Goal: Task Accomplishment & Management: Use online tool/utility

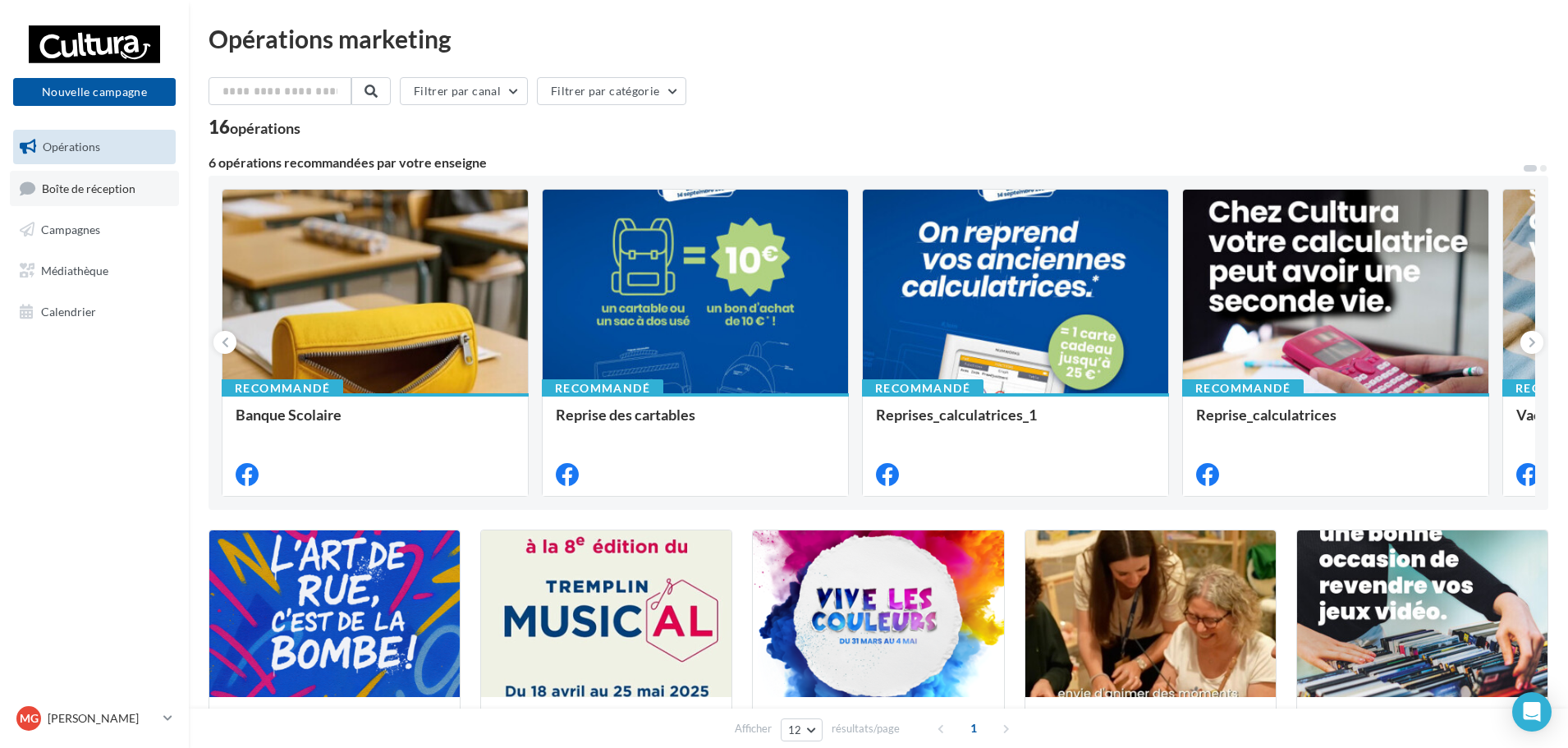
click at [76, 181] on span "Boîte de réception" at bounding box center [88, 188] width 94 height 14
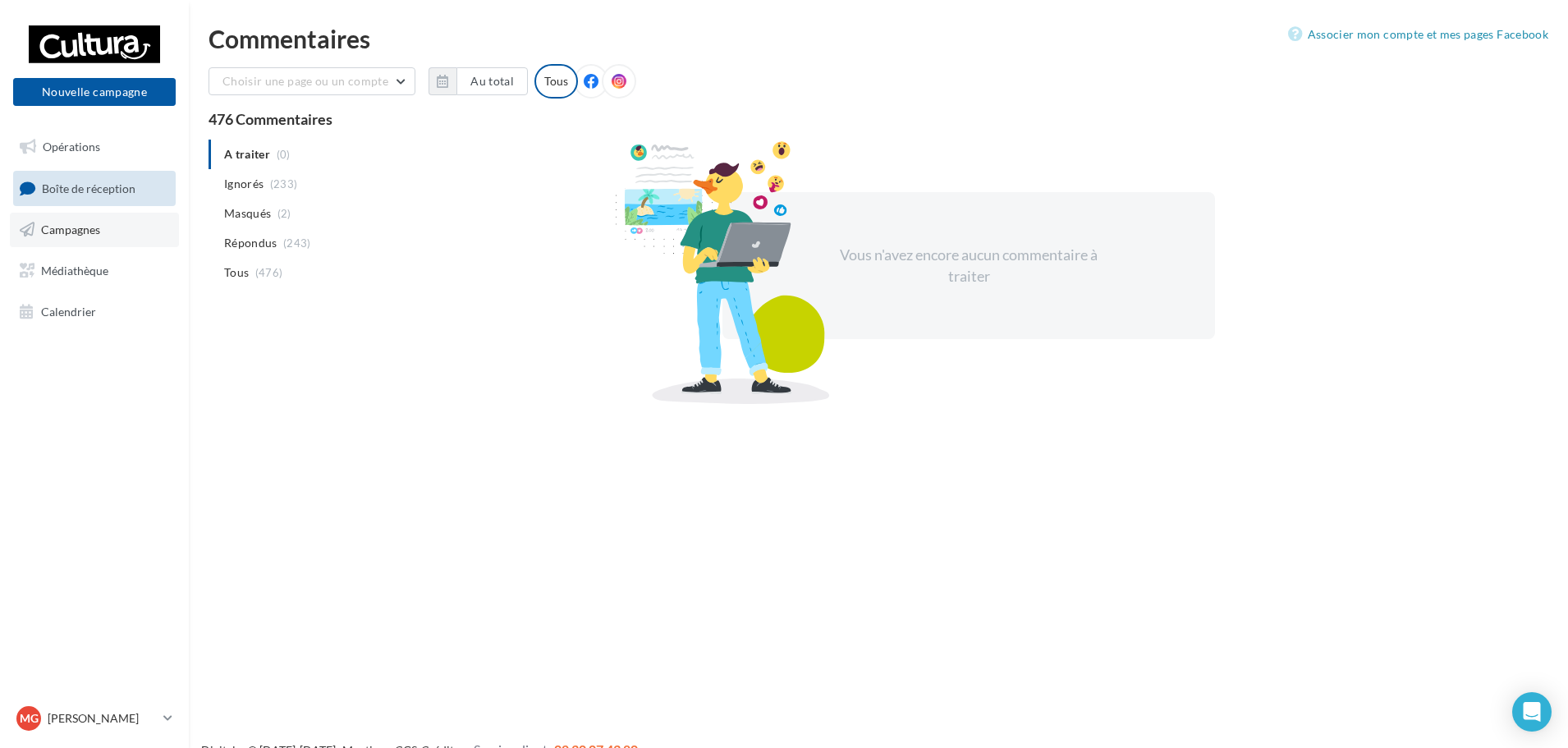
click at [98, 235] on span "Campagnes" at bounding box center [71, 230] width 59 height 14
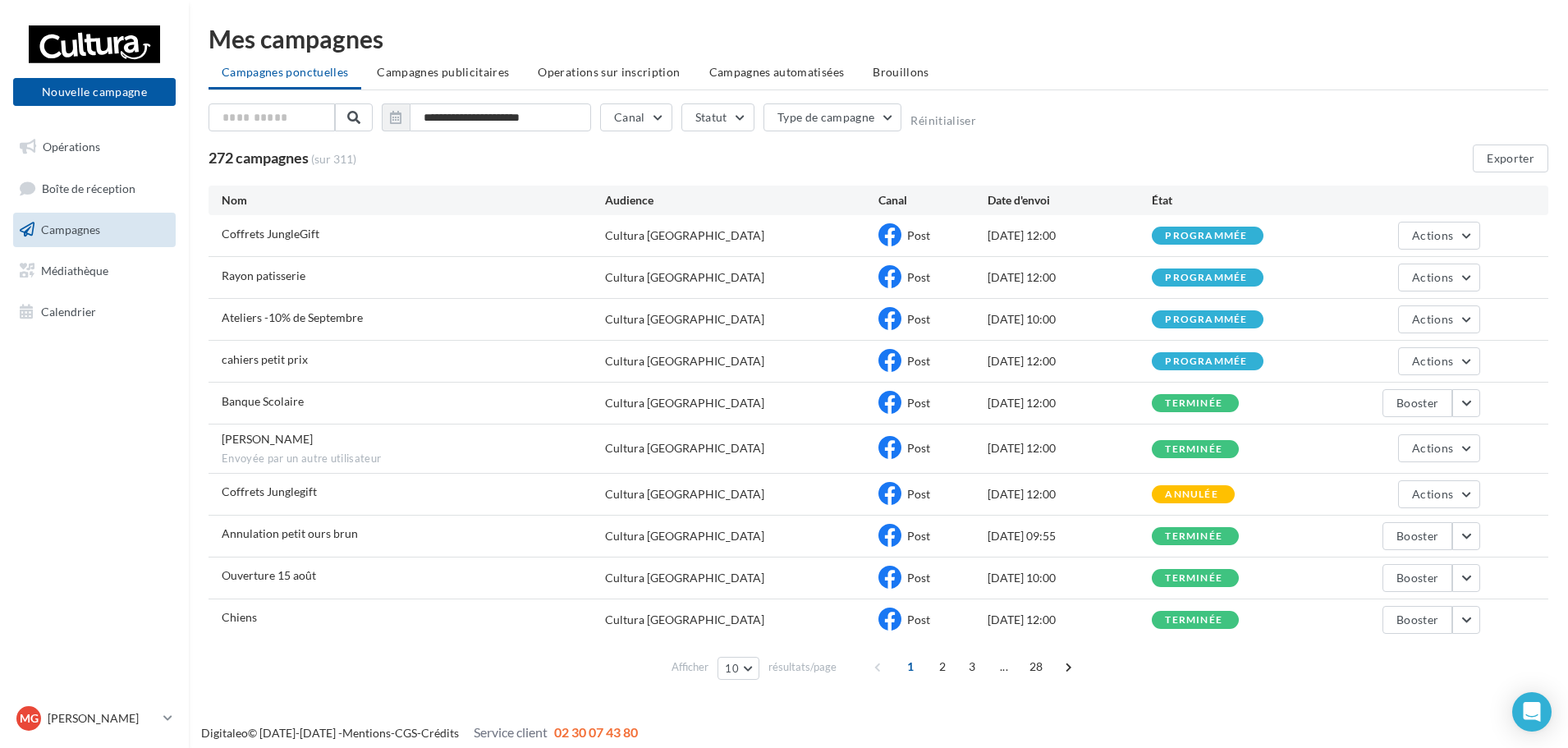
click at [879, 79] on li "Brouillons" at bounding box center [901, 71] width 83 height 29
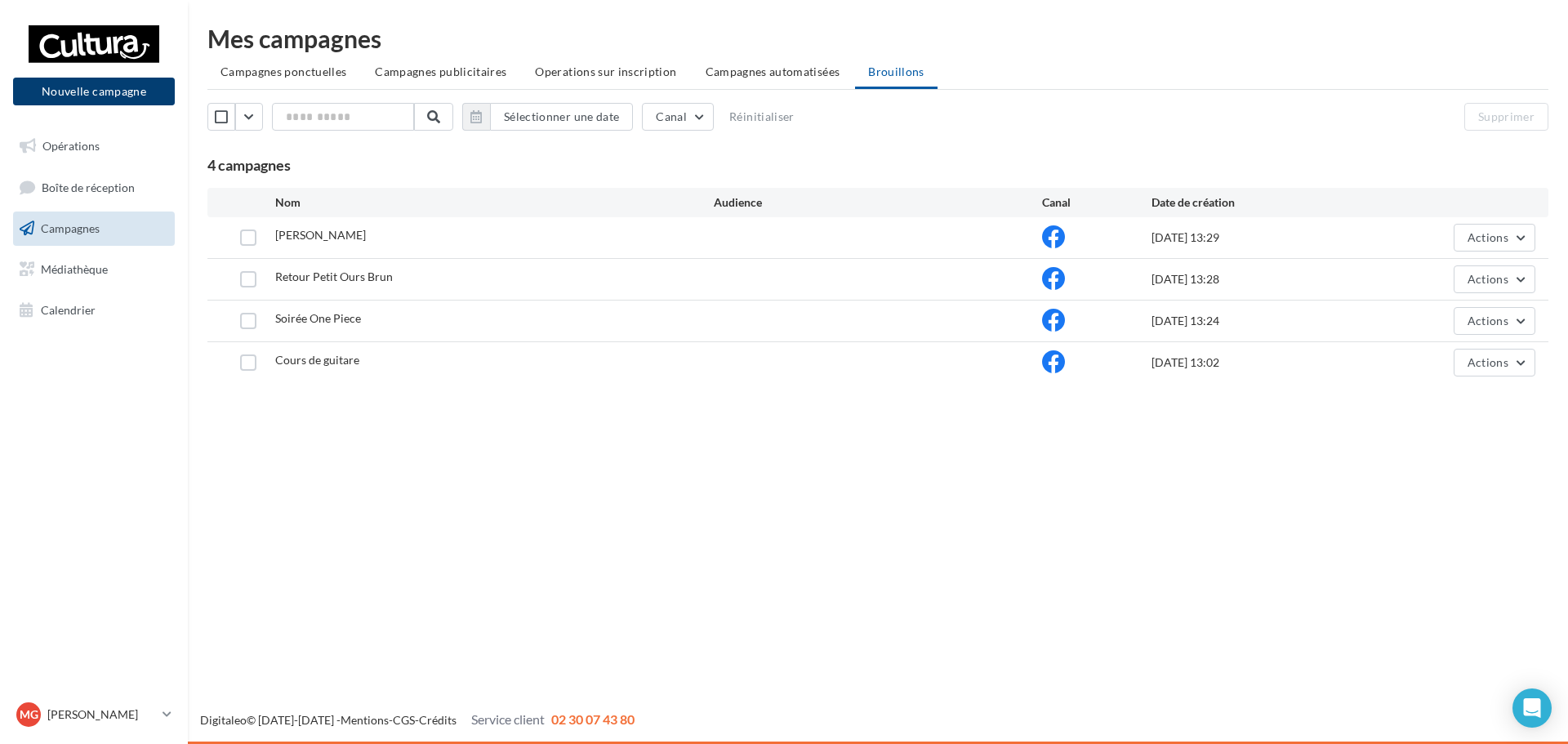
click at [117, 87] on button "Nouvelle campagne" at bounding box center [94, 91] width 162 height 28
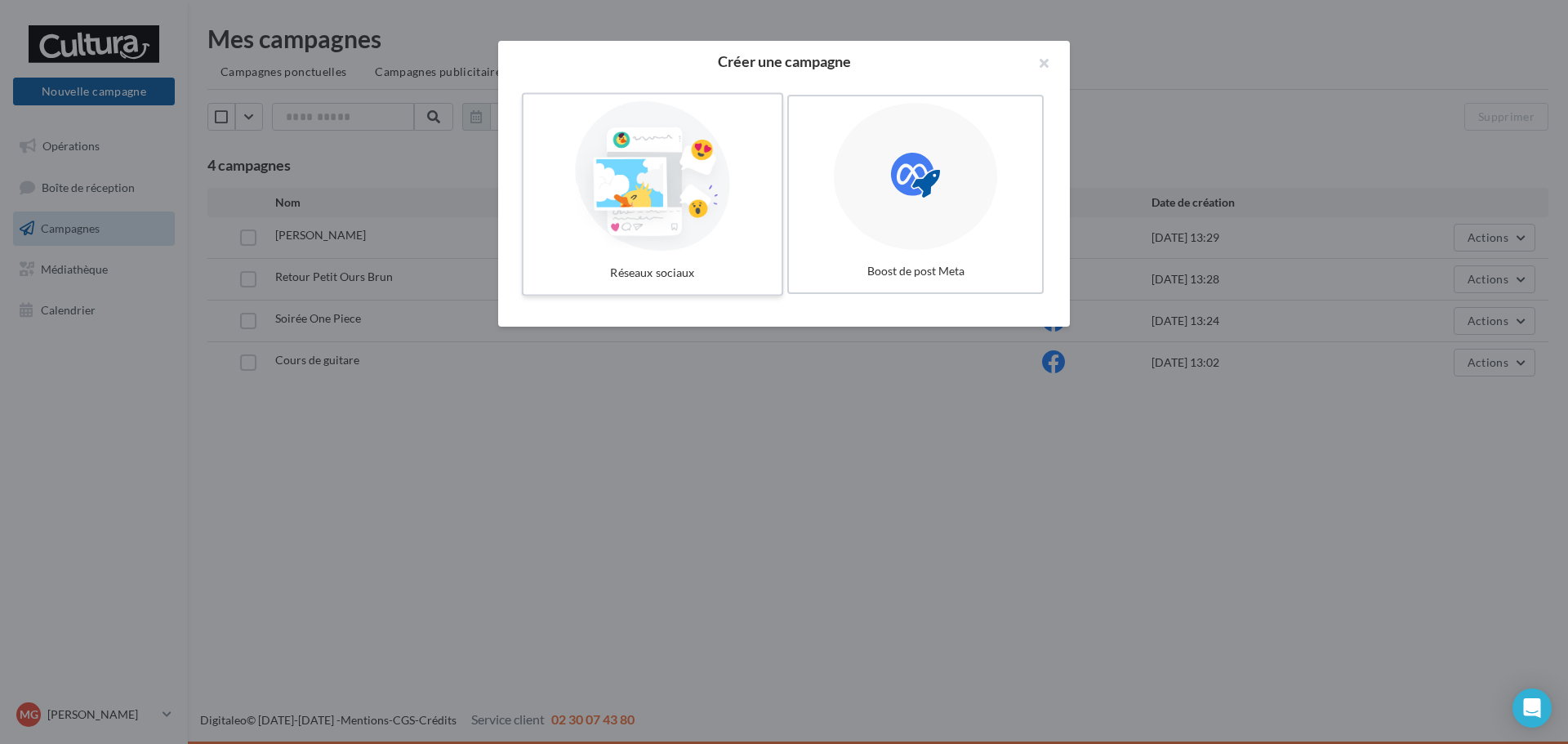
click at [749, 167] on div at bounding box center [652, 176] width 245 height 150
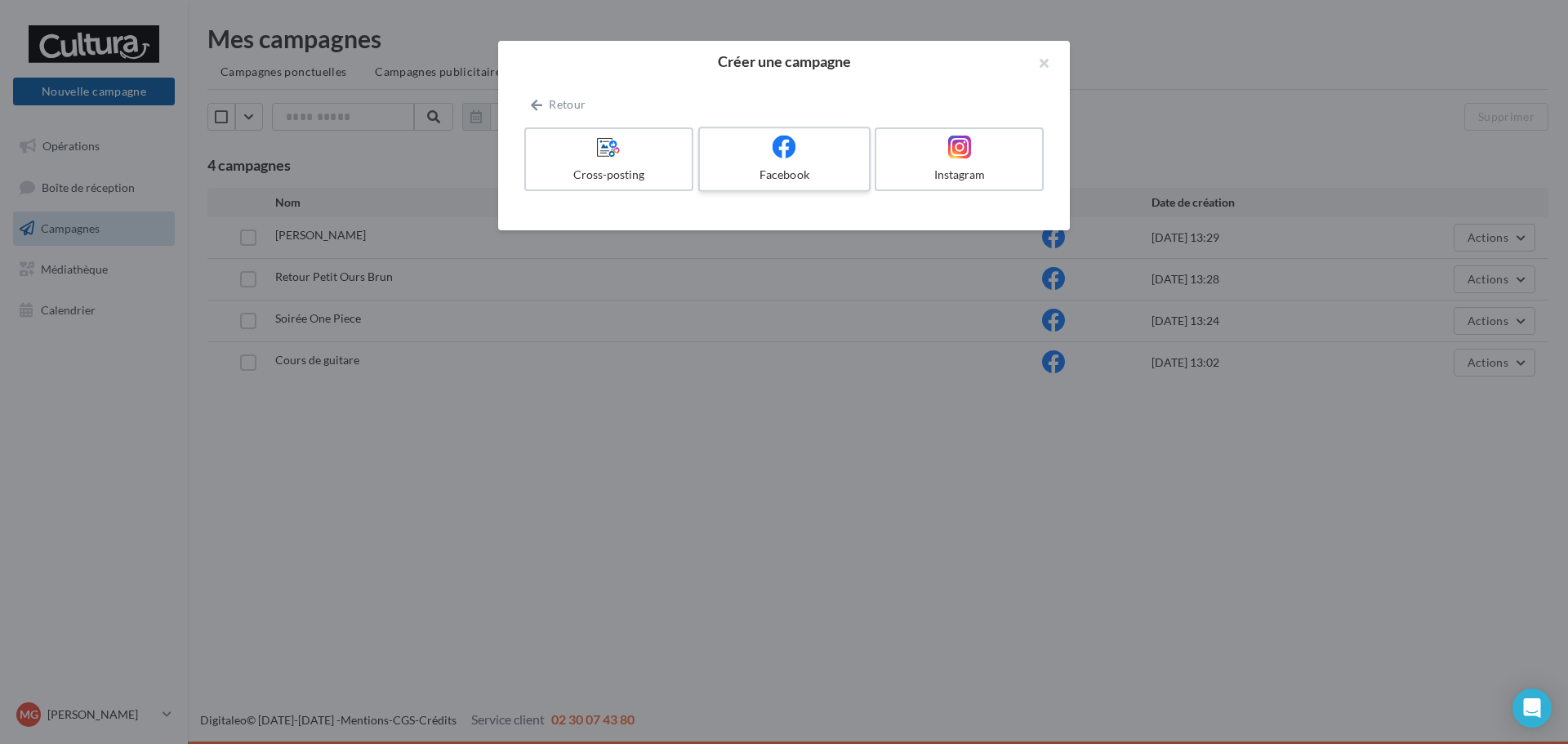
click at [772, 159] on span at bounding box center [784, 148] width 24 height 25
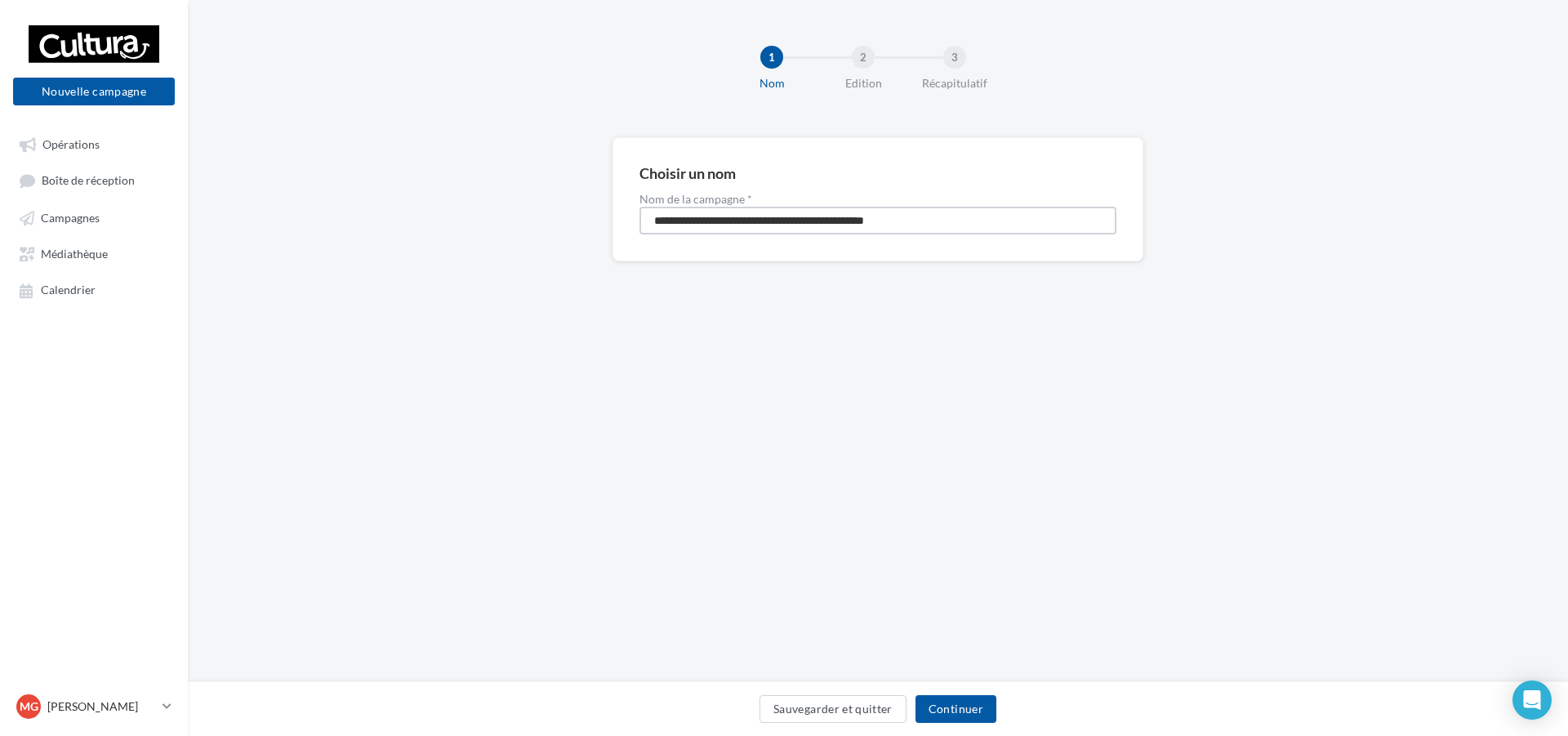
drag, startPoint x: 927, startPoint y: 219, endPoint x: 15, endPoint y: 161, distance: 913.8
click at [0, 148] on div "Nouvelle campagne Nouvelle campagne Opérations Boîte de réception Campagnes Méd…" at bounding box center [784, 368] width 1568 height 736
type input "******"
click at [948, 707] on button "Continuer" at bounding box center [956, 708] width 81 height 28
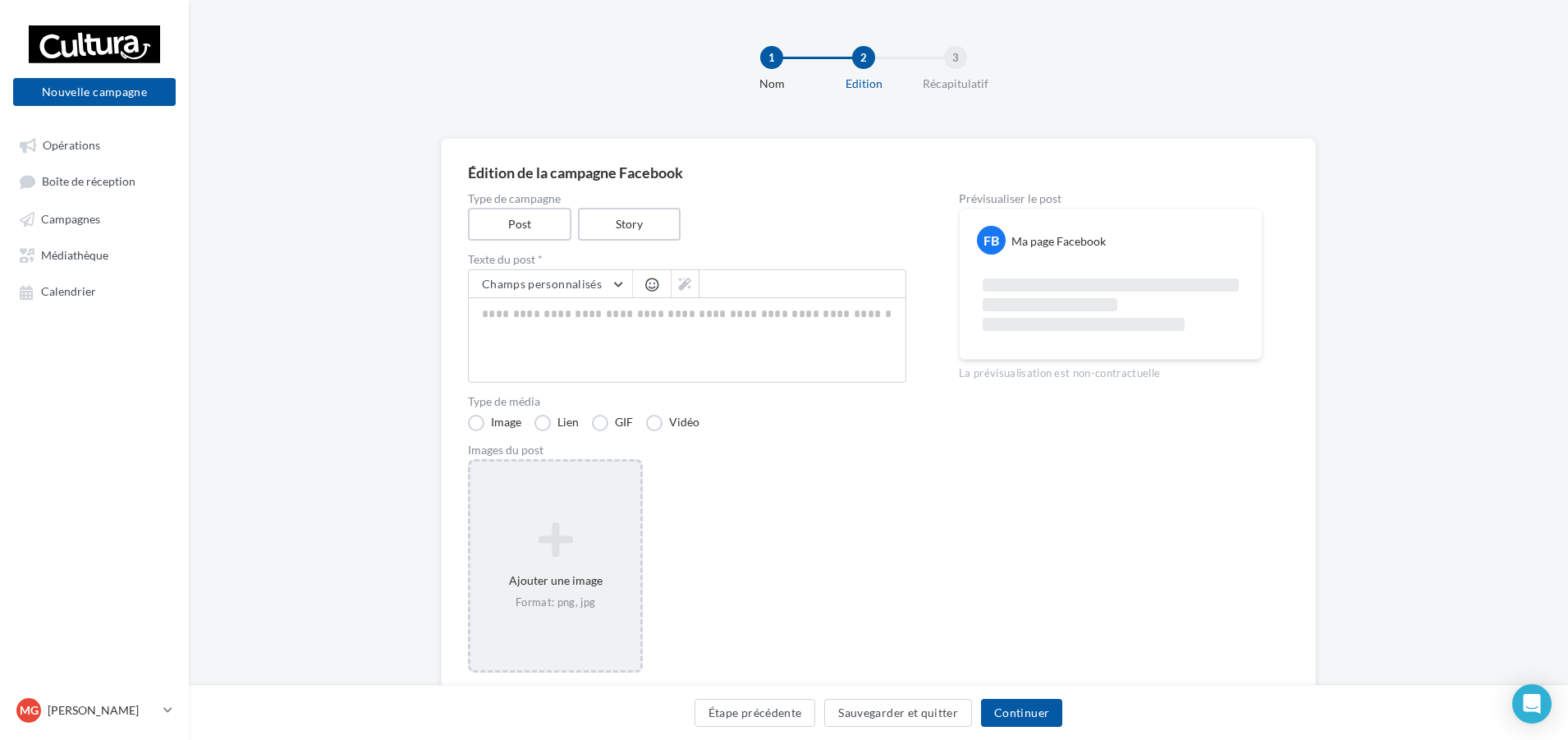
click at [581, 534] on icon at bounding box center [555, 540] width 156 height 39
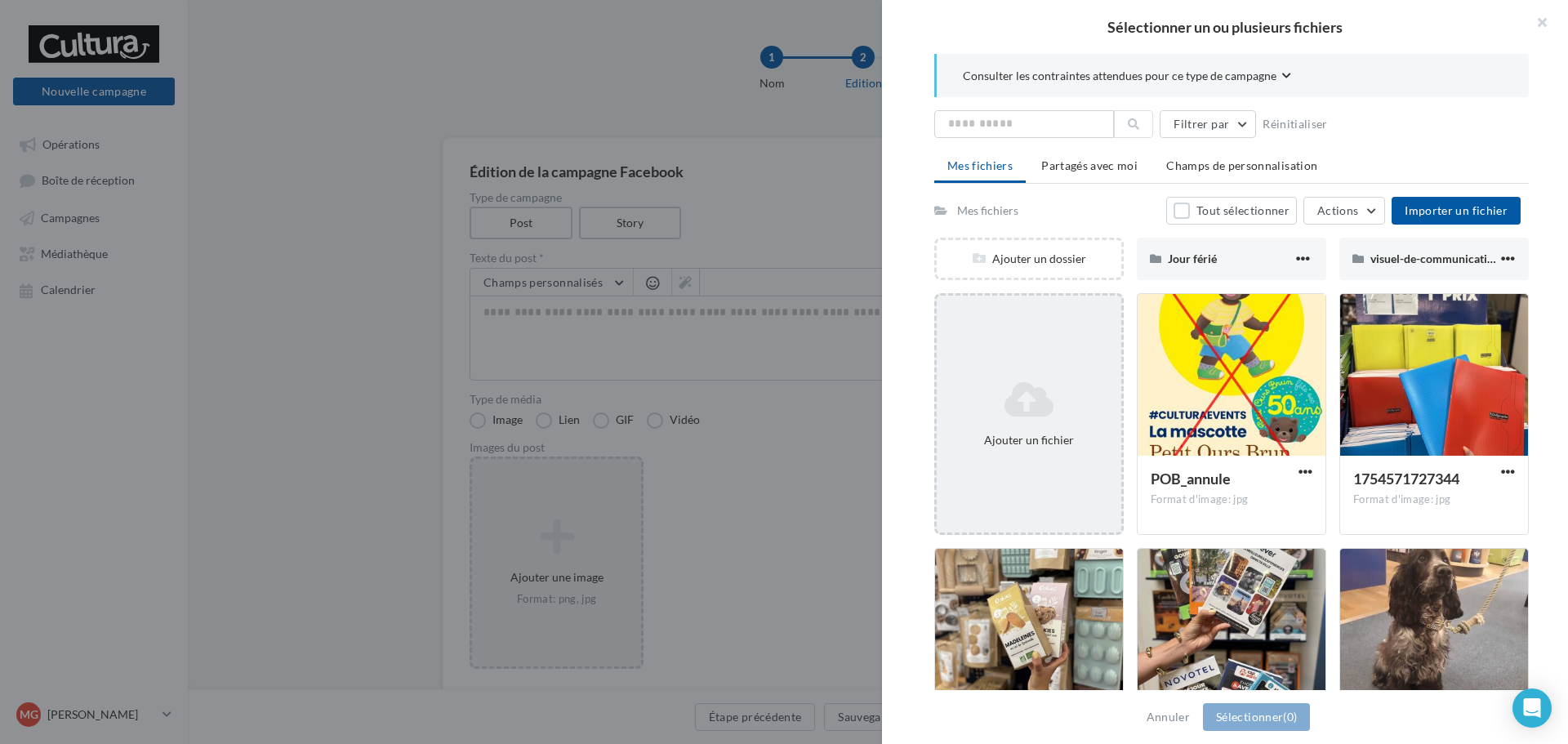
click at [981, 434] on div "Ajouter un fichier" at bounding box center [1028, 440] width 172 height 16
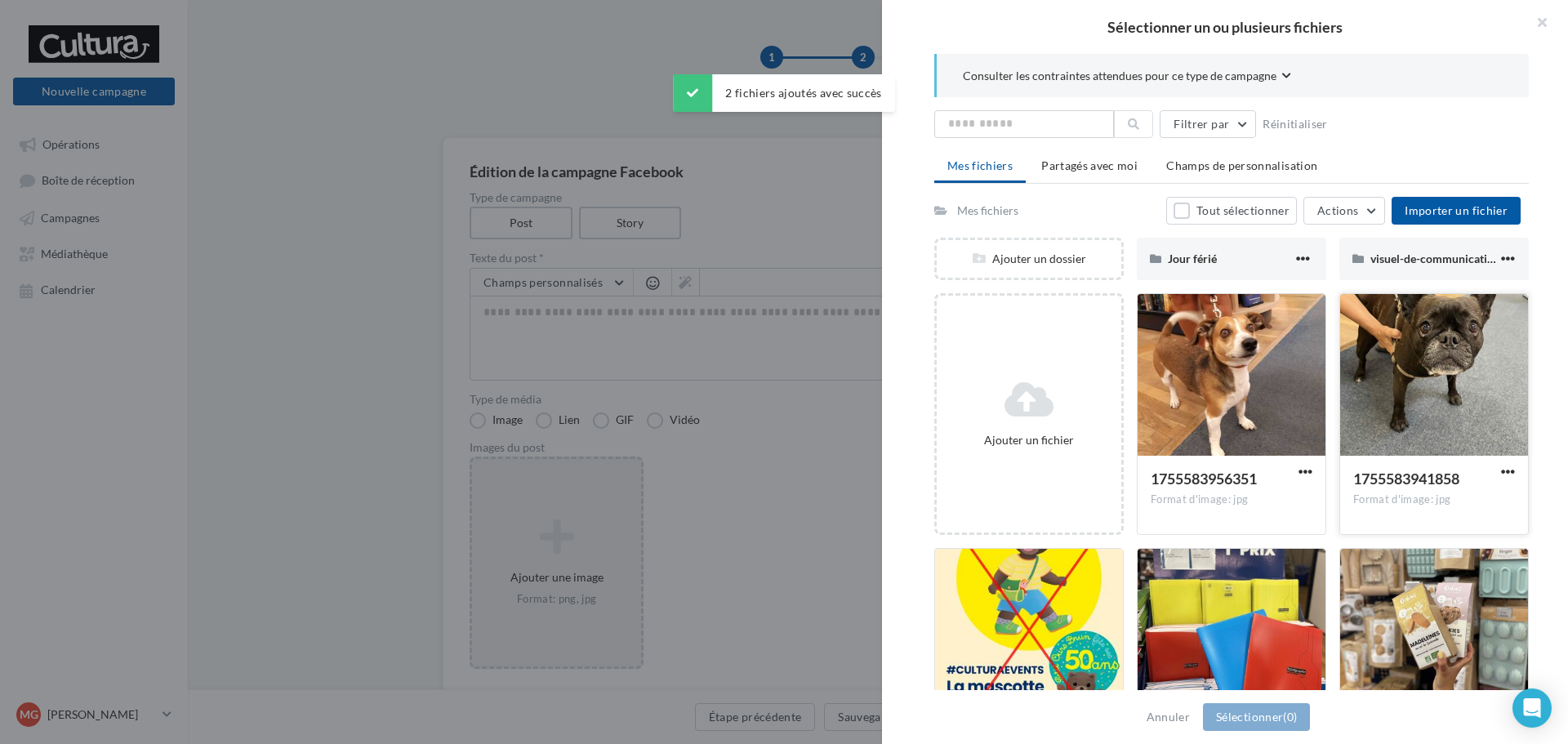
click at [1431, 348] on div at bounding box center [1434, 376] width 188 height 164
click at [1267, 365] on div at bounding box center [1231, 376] width 188 height 164
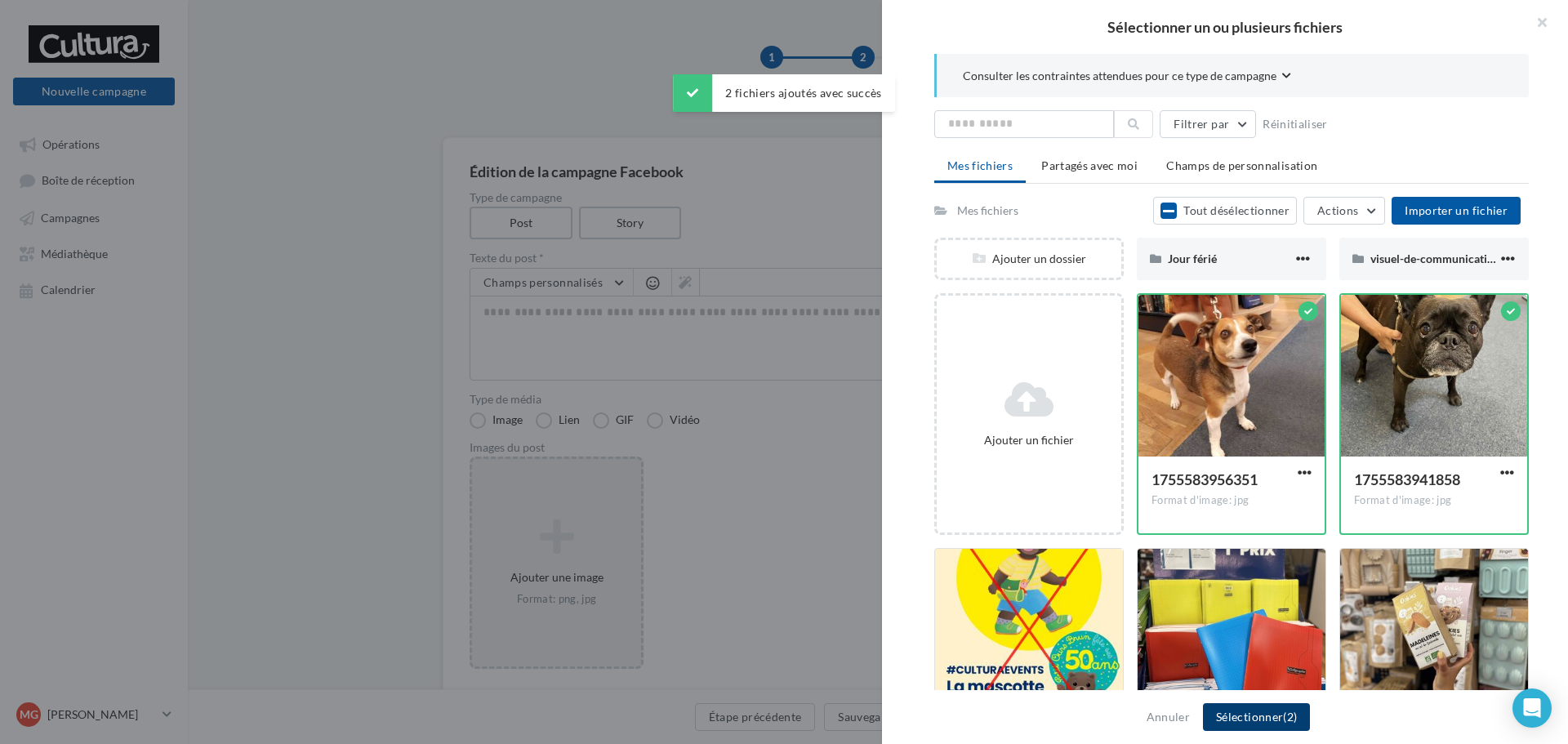
click at [1281, 710] on button "Sélectionner (2)" at bounding box center [1256, 716] width 107 height 28
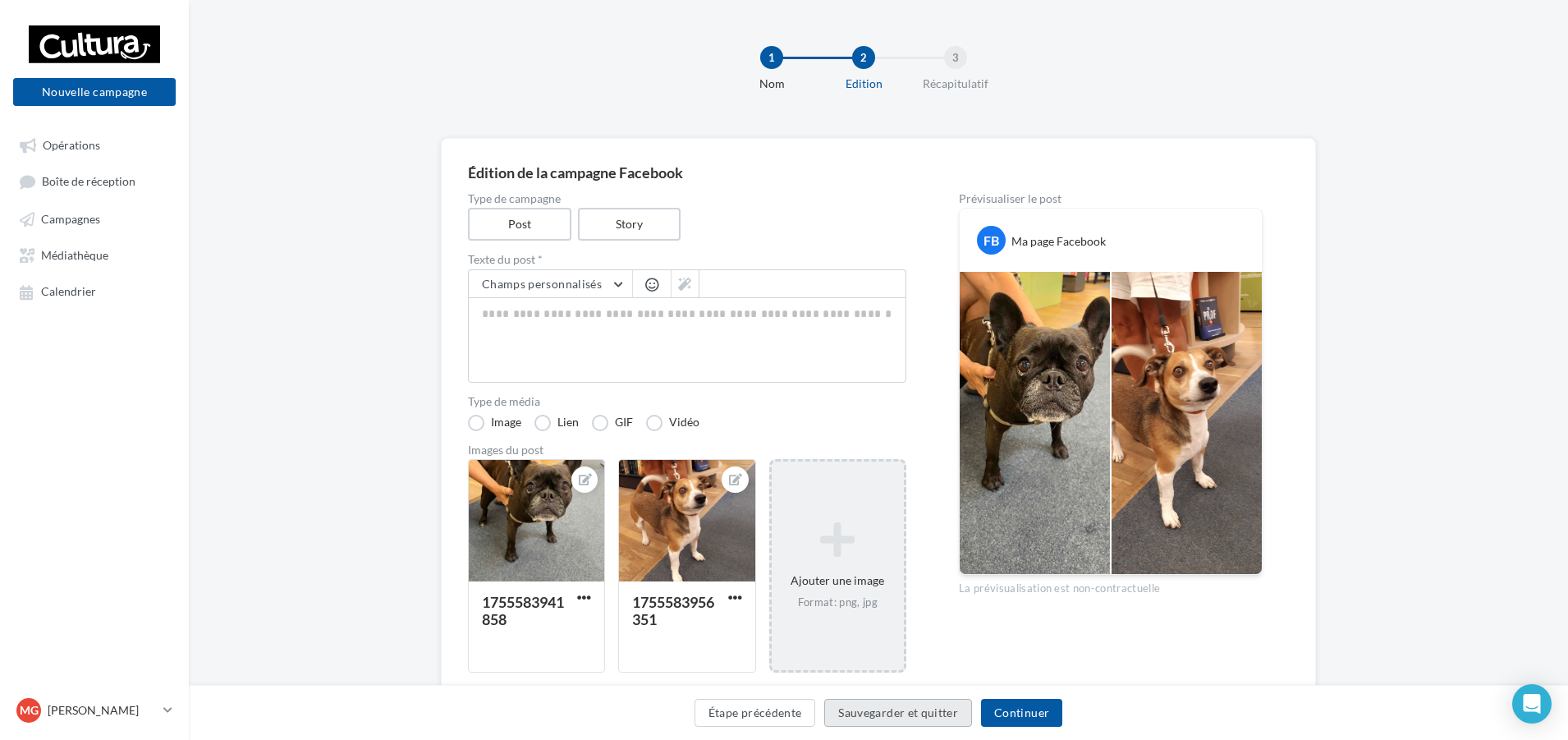
click at [895, 716] on button "Sauvegarder et quitter" at bounding box center [897, 712] width 147 height 28
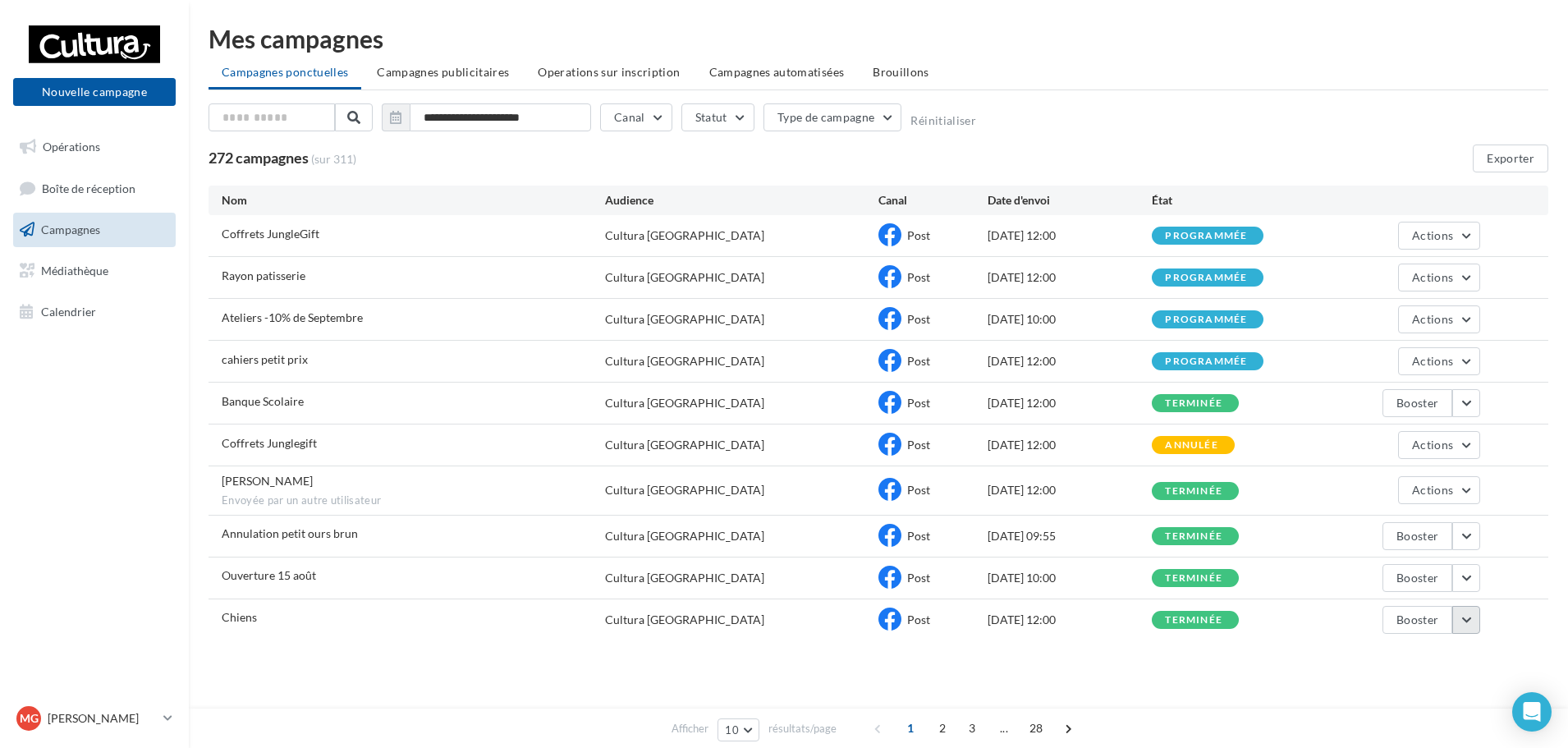
click at [1463, 615] on button "button" at bounding box center [1465, 619] width 28 height 28
click at [1380, 461] on button "Voir les résultats" at bounding box center [1398, 453] width 164 height 43
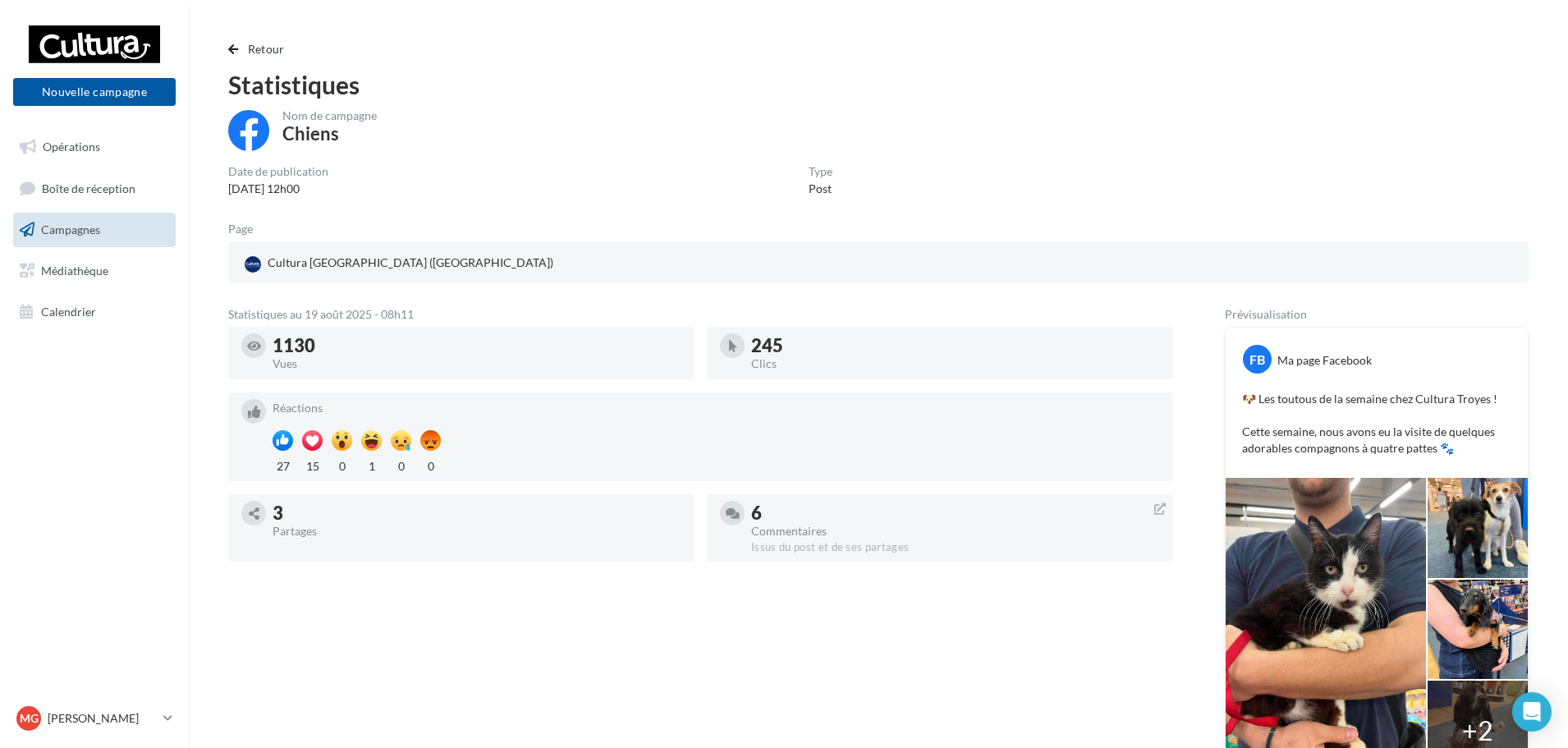
click at [1116, 371] on div "Statistiques au 19 août 2025 - 08h11 1130 Vues 245 Clics Réactions 27 15 0 1 0 …" at bounding box center [877, 555] width 1300 height 493
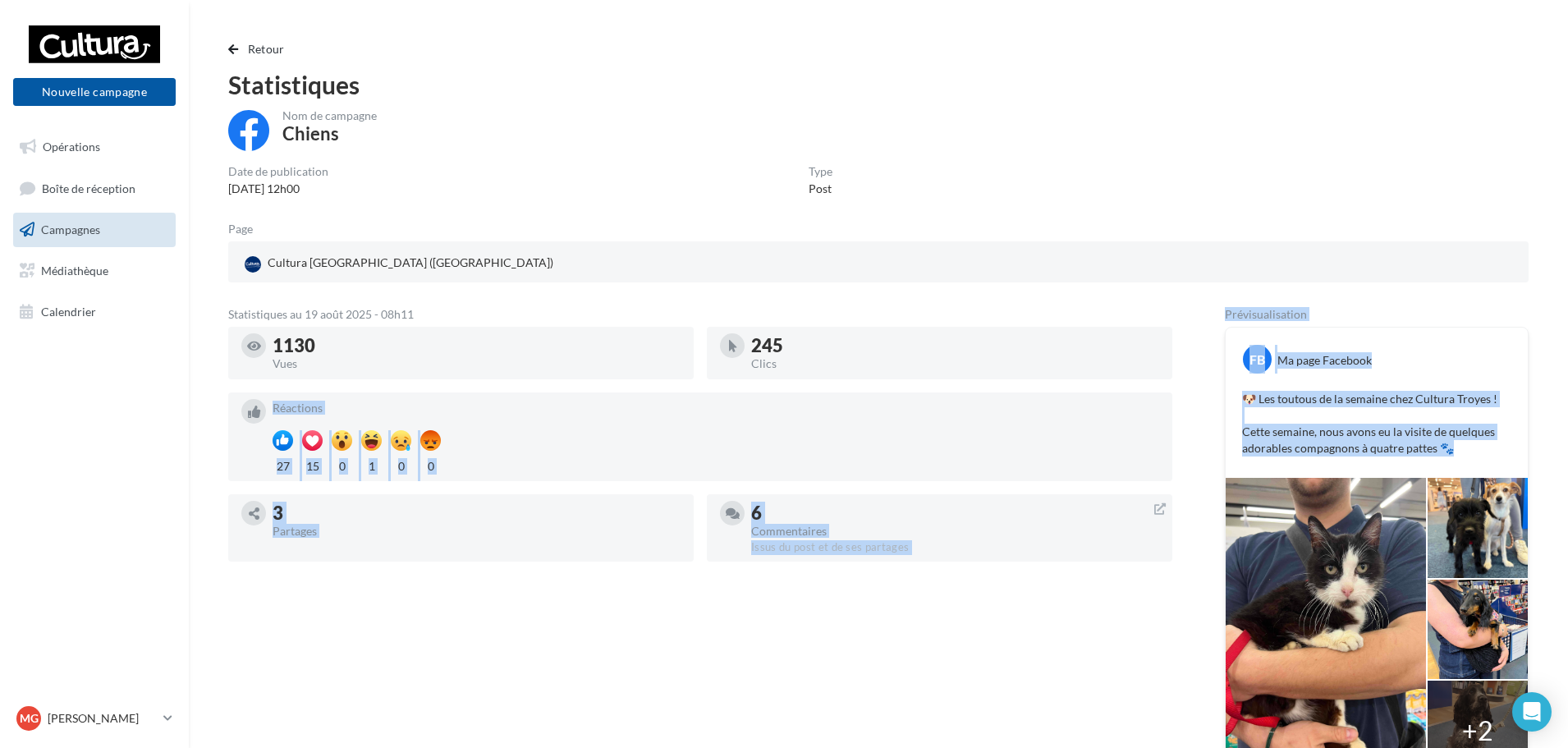
click at [1468, 458] on div "🐶 Les toutous de la semaine chez Cultura Troyes ! Cette semaine, nous avons eu …" at bounding box center [1376, 424] width 294 height 74
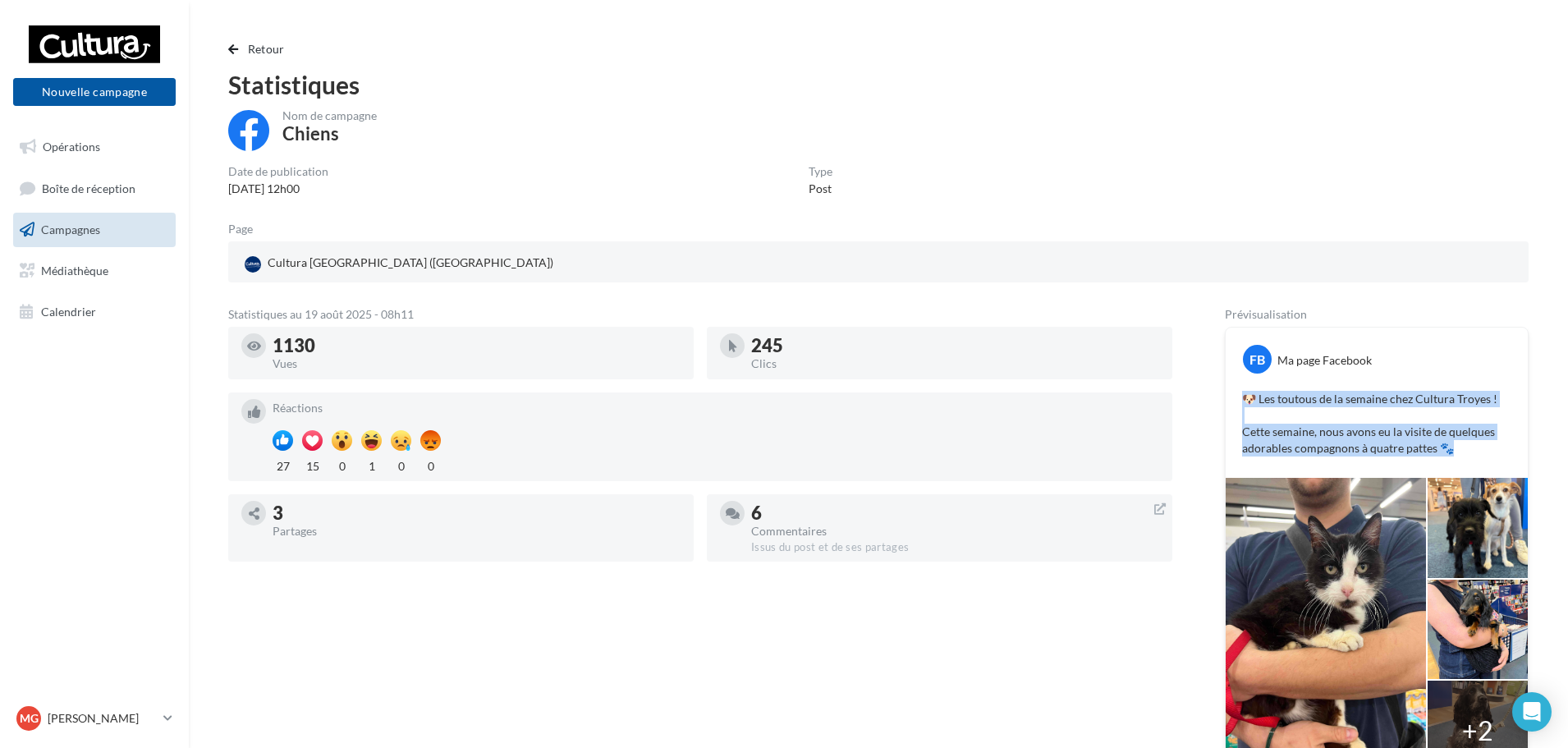
drag, startPoint x: 1469, startPoint y: 458, endPoint x: 1241, endPoint y: 400, distance: 235.3
click at [1241, 400] on div "🐶 Les toutous de la semaine chez Cultura Troyes ! Cette semaine, nous avons eu …" at bounding box center [1376, 424] width 294 height 74
copy p "🐶 Les toutous de la semaine chez Cultura Troyes ! Cette semaine, nous avons eu …"
click at [43, 223] on span "Campagnes" at bounding box center [71, 230] width 59 height 14
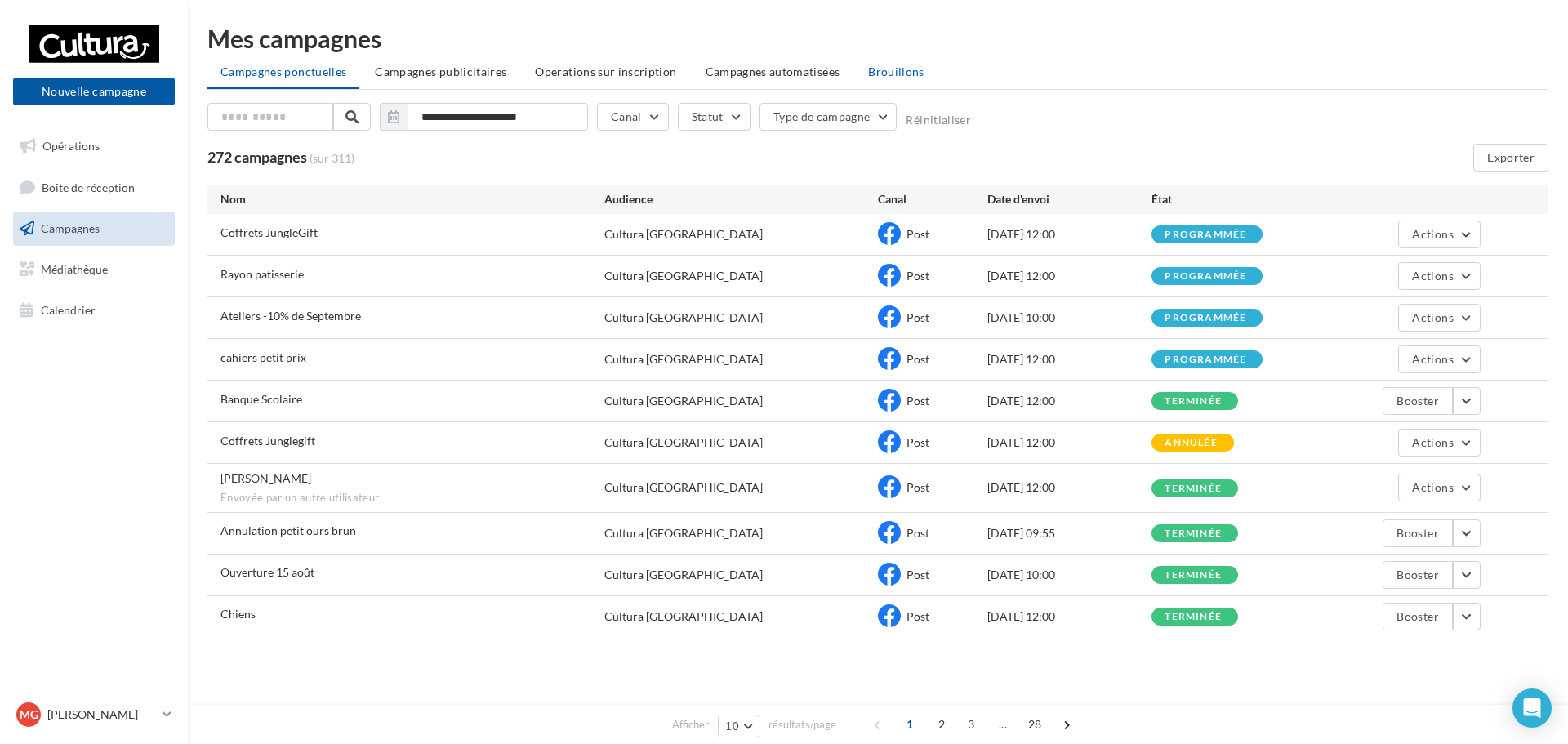
click at [874, 61] on li "Brouillons" at bounding box center [896, 71] width 83 height 29
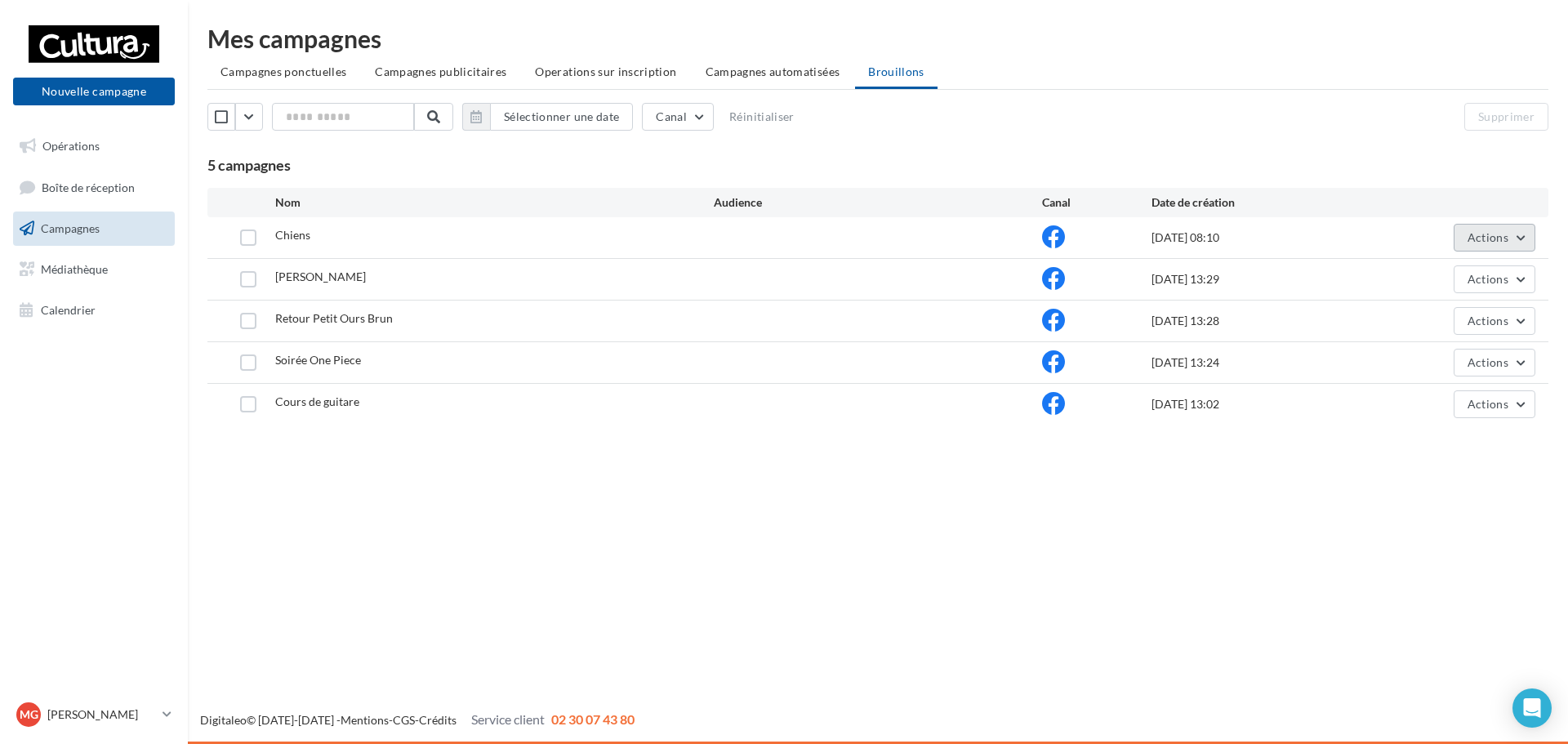
click at [1485, 226] on button "Actions" at bounding box center [1494, 237] width 82 height 28
click at [1467, 260] on button "Editer" at bounding box center [1453, 276] width 164 height 43
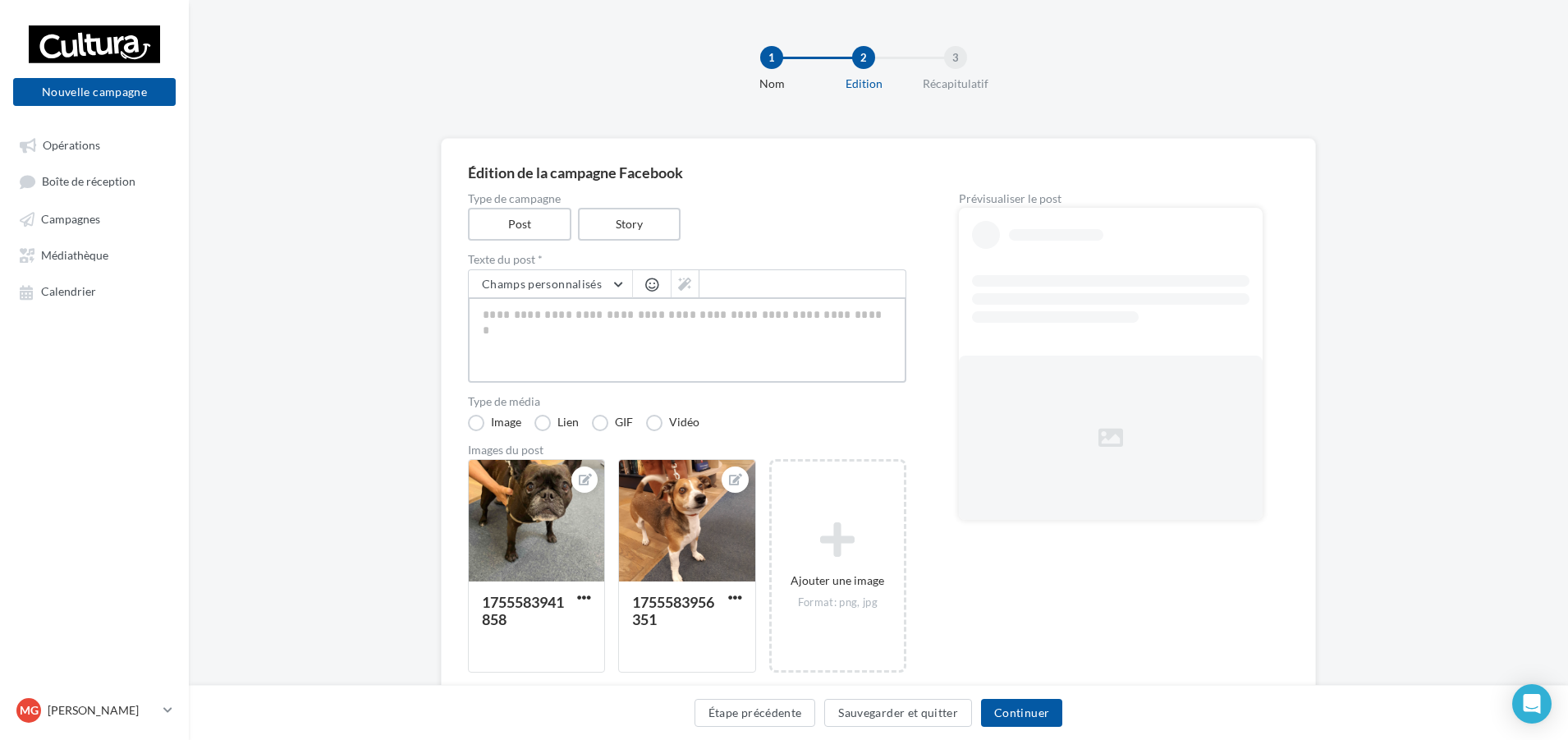
click at [530, 319] on textarea at bounding box center [687, 341] width 439 height 86
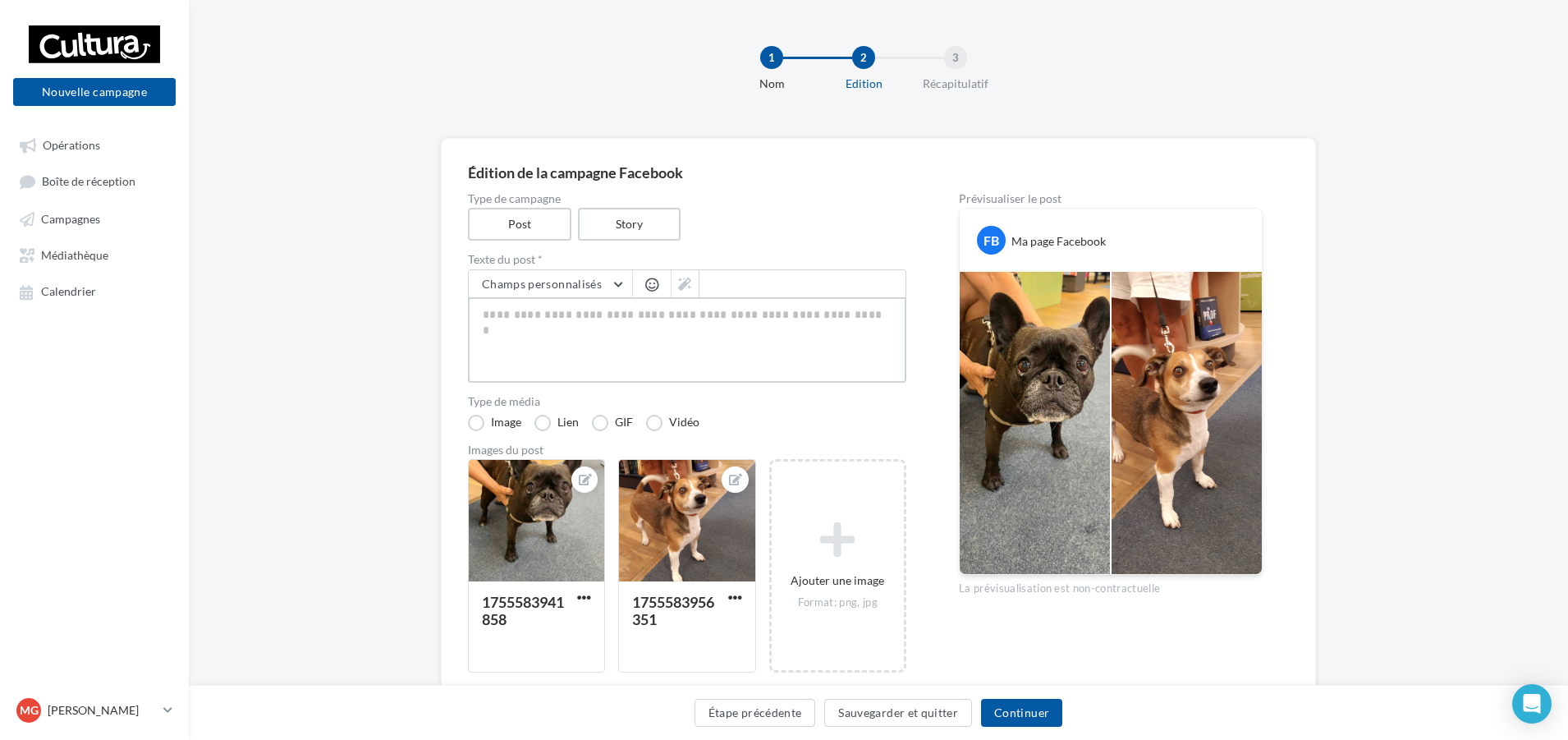
paste textarea "**********"
type textarea "**********"
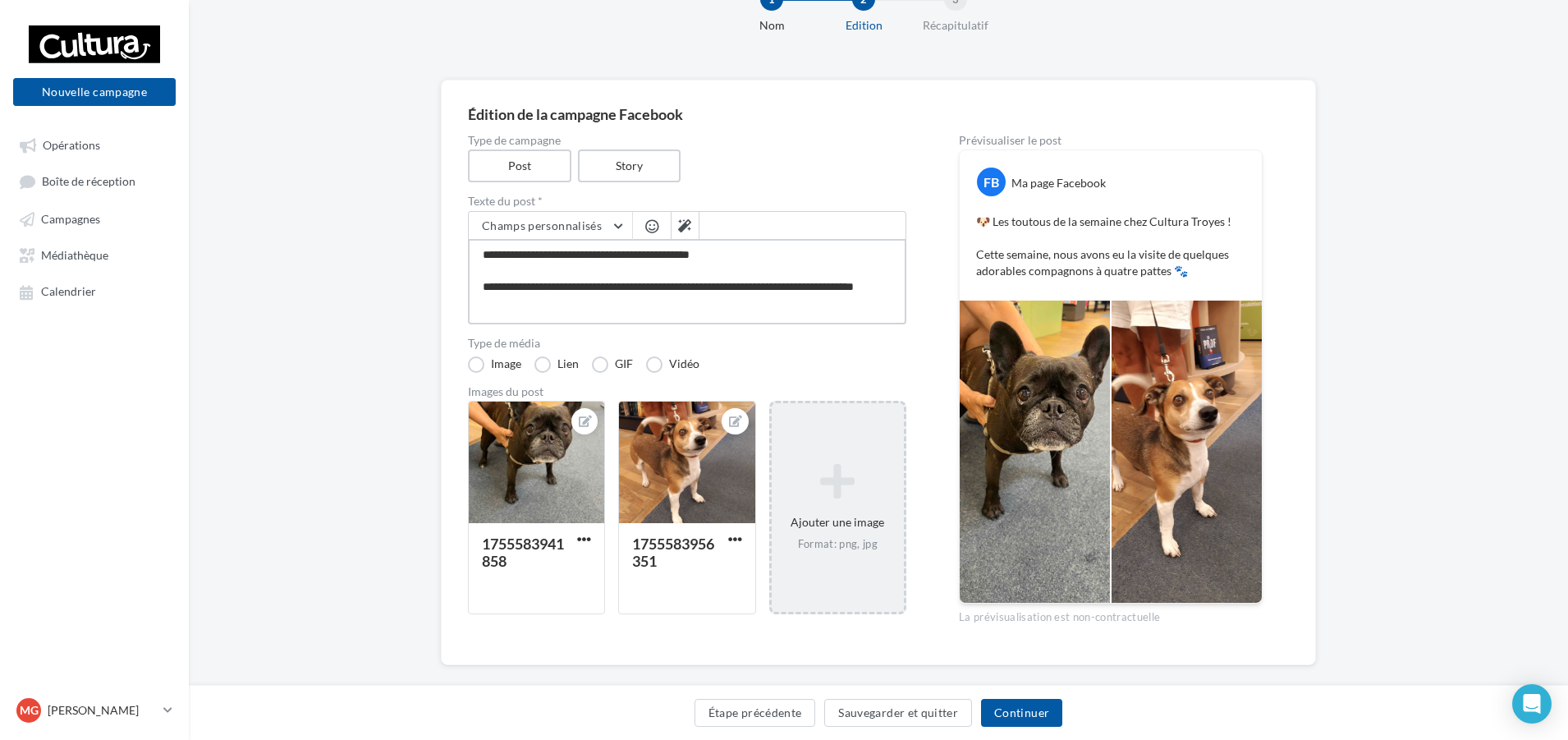
scroll to position [80, 0]
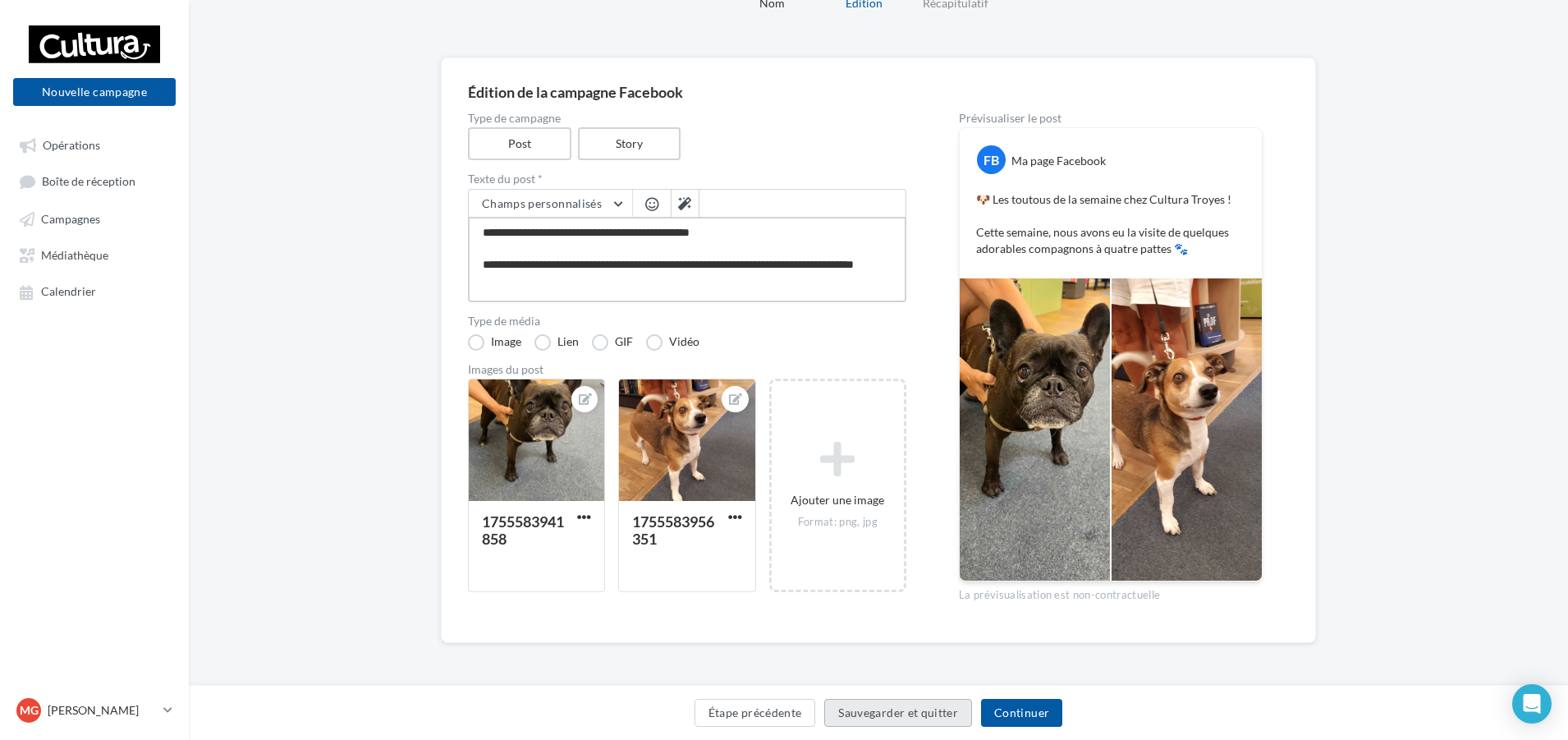
type textarea "**********"
click at [877, 710] on button "Sauvegarder et quitter" at bounding box center [897, 712] width 147 height 28
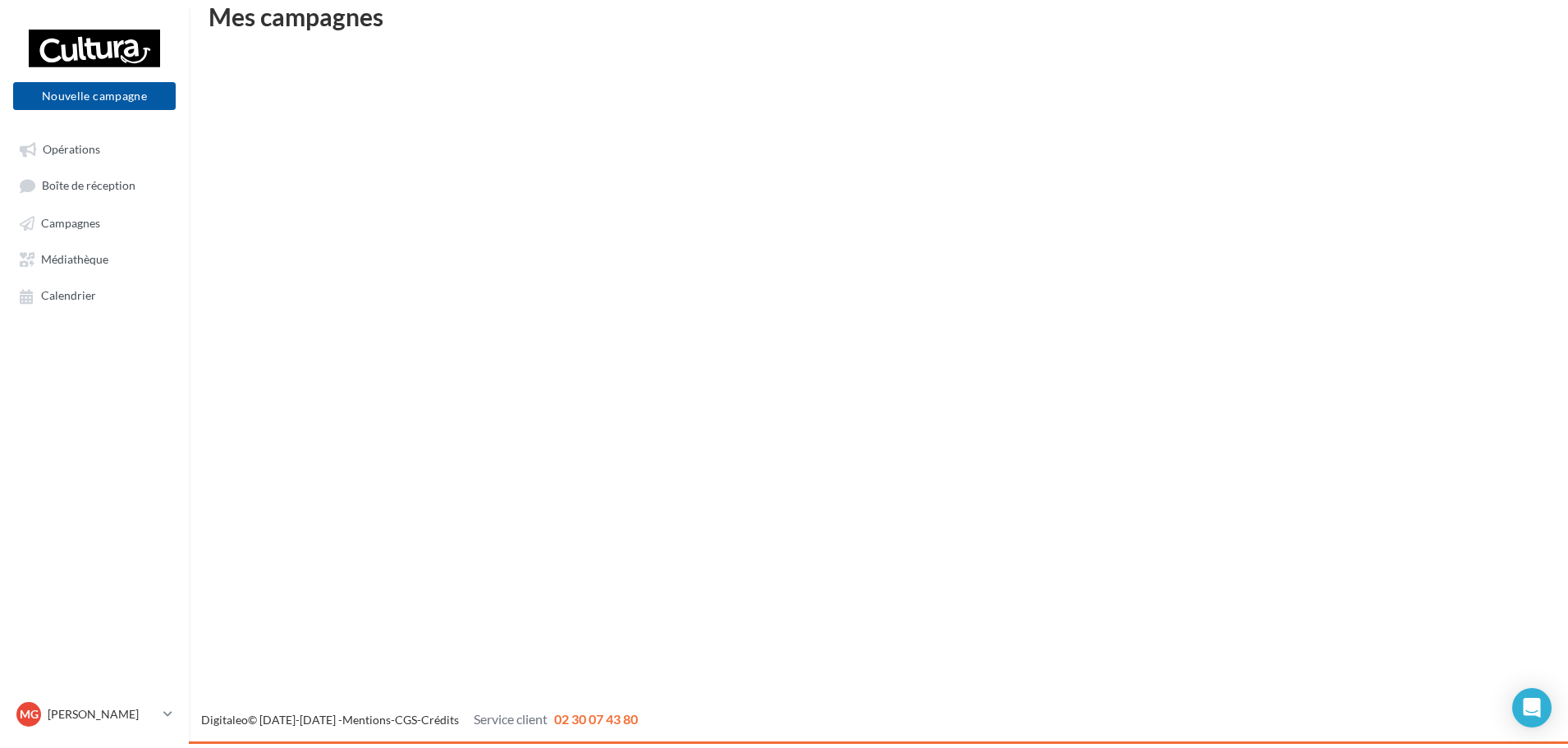
scroll to position [26, 0]
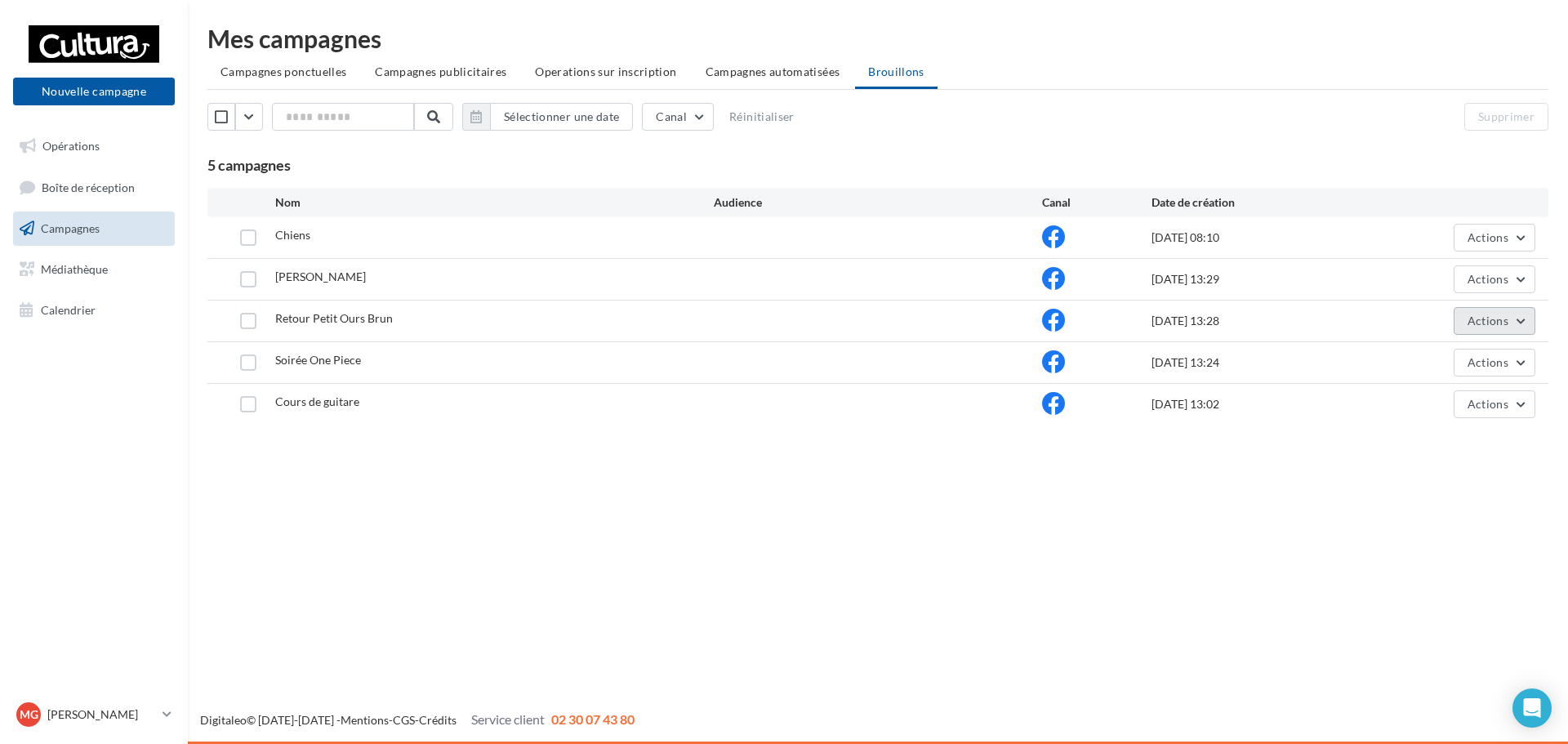
click at [1527, 324] on button "Actions" at bounding box center [1494, 320] width 82 height 28
click at [1456, 487] on button "Supprimer" at bounding box center [1453, 487] width 164 height 43
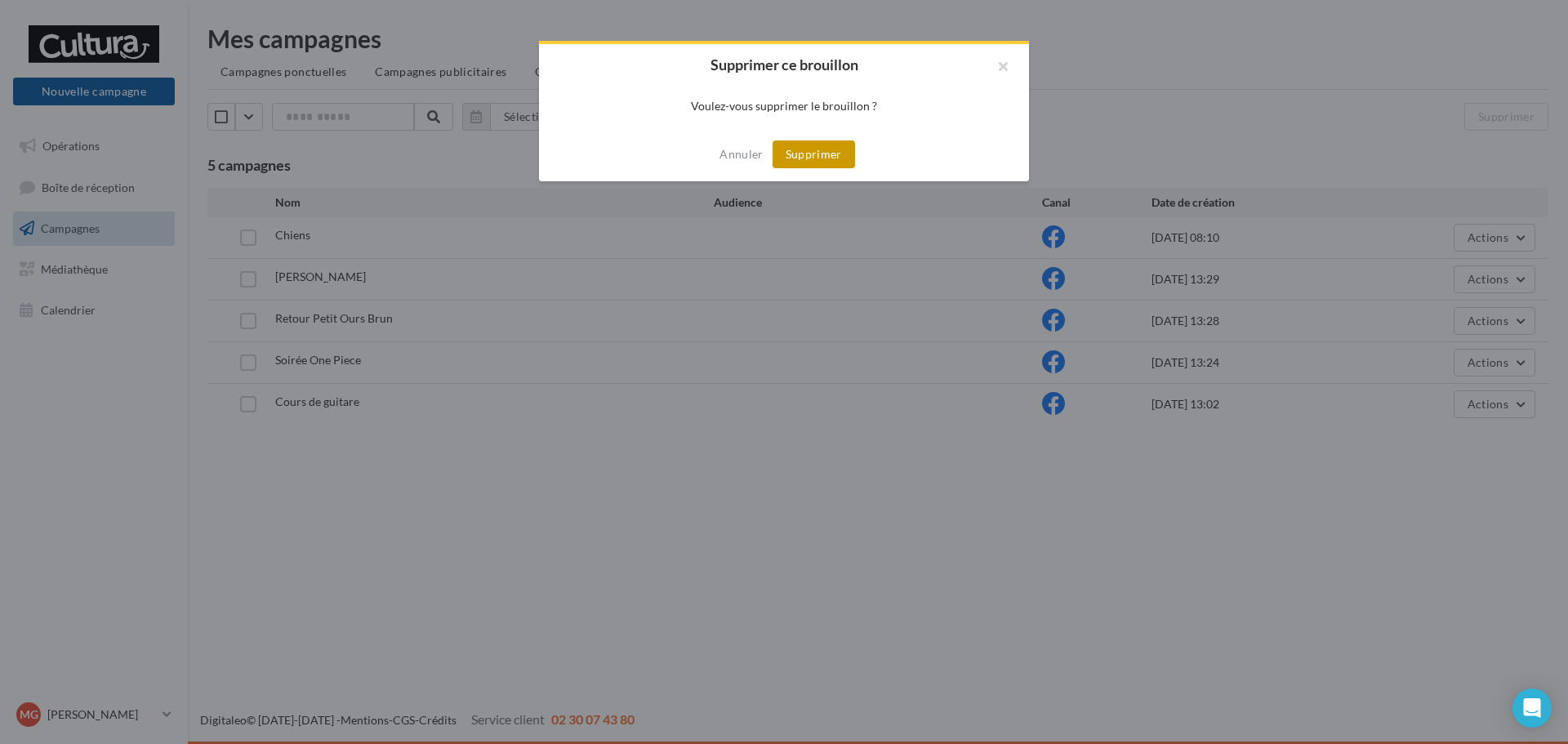
click at [844, 164] on button "Supprimer" at bounding box center [813, 154] width 83 height 28
